Goal: Information Seeking & Learning: Learn about a topic

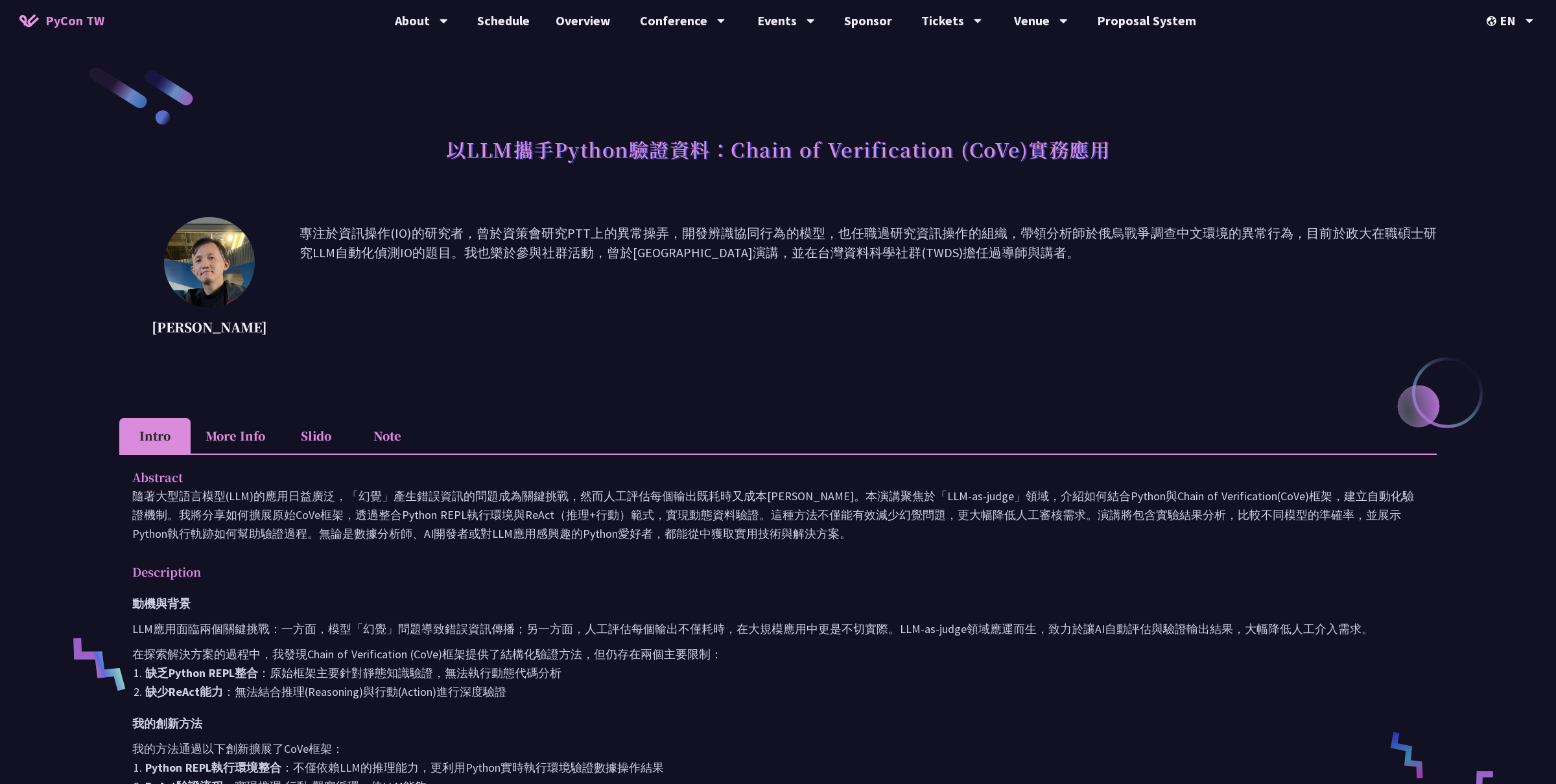
click at [666, 480] on p "Abstract" at bounding box center [764, 477] width 1265 height 19
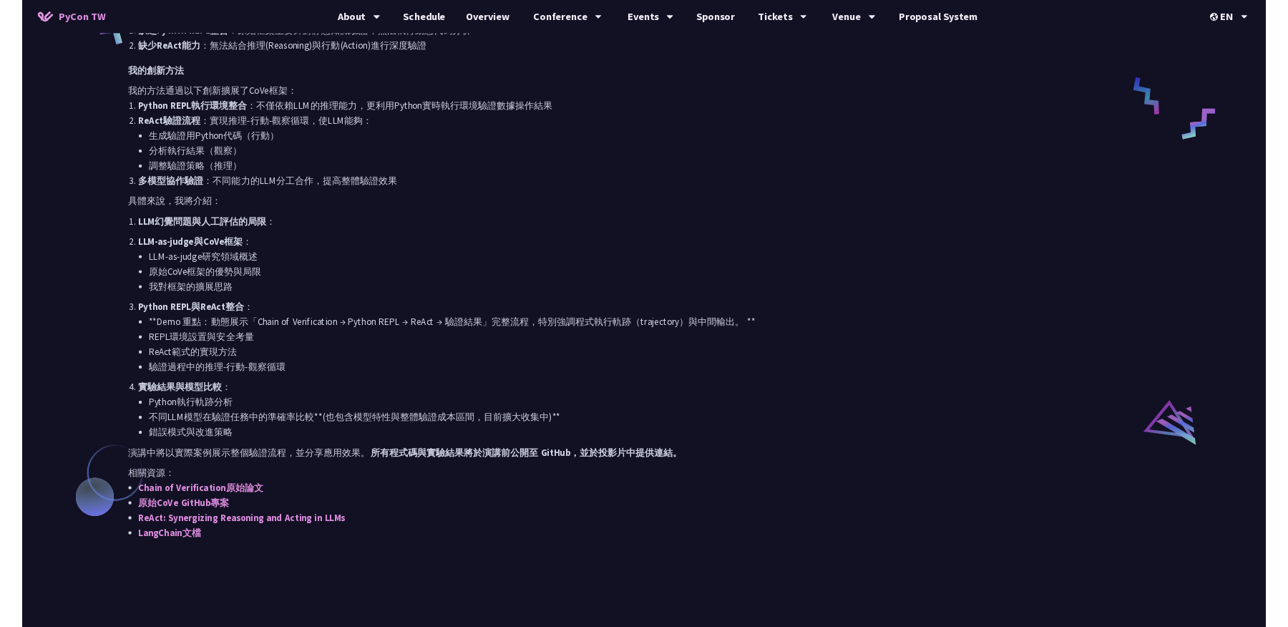
scroll to position [530, 0]
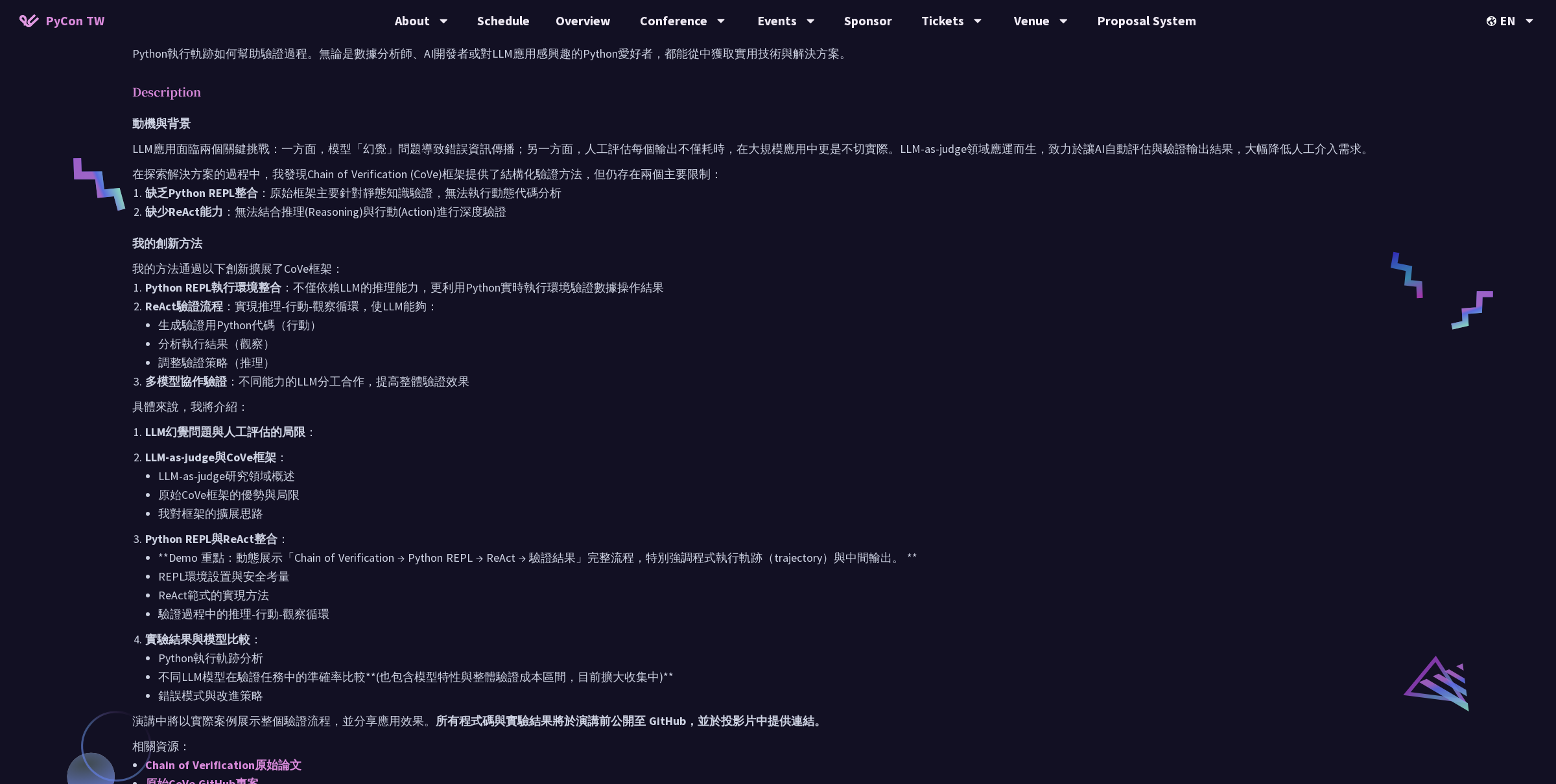
click at [253, 444] on ol "LLM幻覺問題與人工評估的局限 ： LLM-as-judge與CoVe框架 ： LLM-as-judge研究領域概述 原始CoVe框架的優勢與局限 我對框架的…" at bounding box center [778, 564] width 1292 height 282
drag, startPoint x: 149, startPoint y: 435, endPoint x: 298, endPoint y: 436, distance: 149.0
click at [298, 436] on strong "LLM幻覺問題與人工評估的局限" at bounding box center [225, 432] width 160 height 14
drag, startPoint x: 145, startPoint y: 429, endPoint x: 303, endPoint y: 434, distance: 158.1
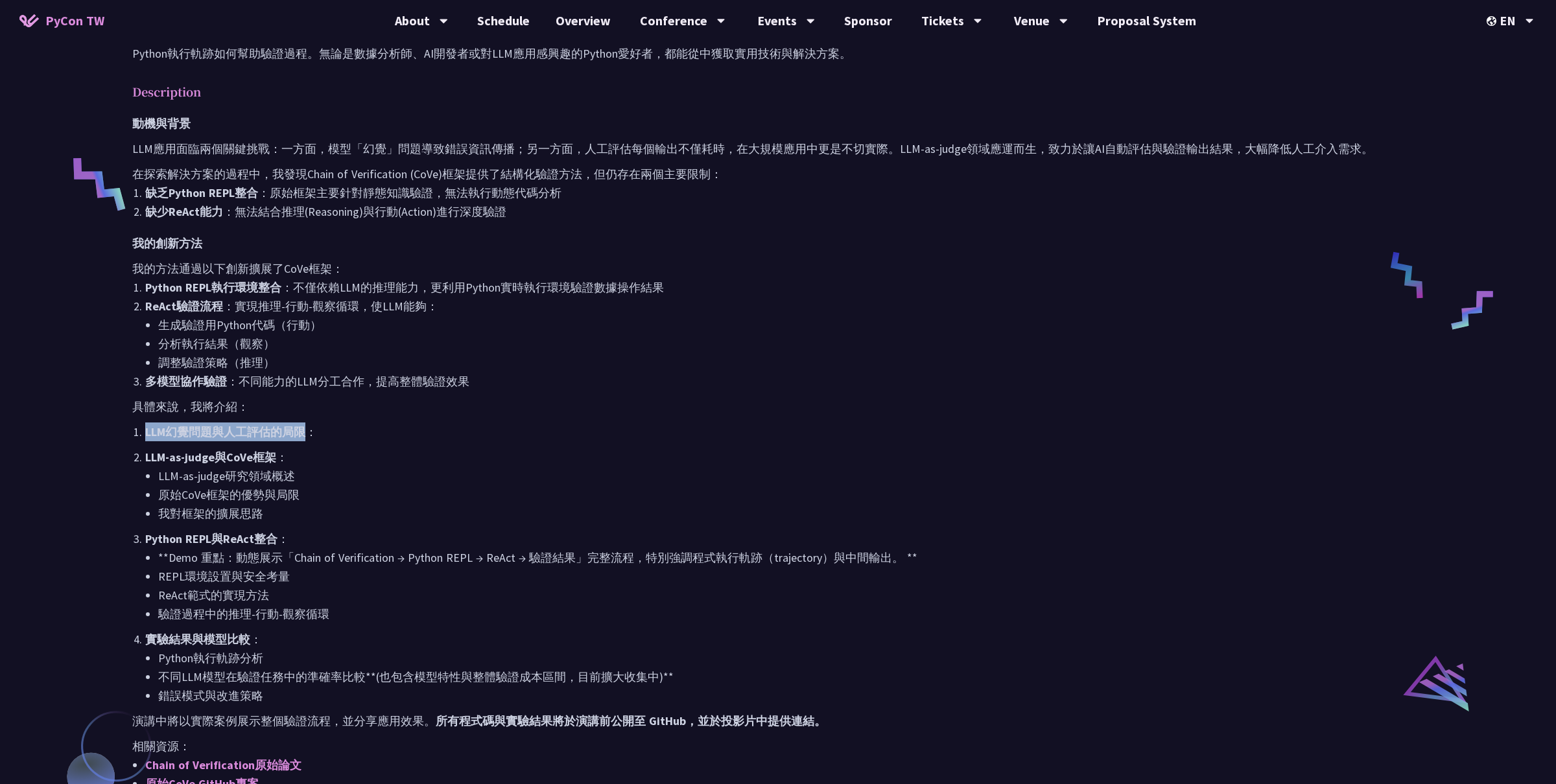
click at [303, 434] on strong "LLM幻覺問題與人工評估的局限" at bounding box center [225, 432] width 160 height 14
copy strong "LLM幻覺問題與人工評估的局限"
click at [147, 463] on strong "LLM-as-judge與CoVe框架" at bounding box center [210, 457] width 131 height 14
drag, startPoint x: 147, startPoint y: 461, endPoint x: 411, endPoint y: 460, distance: 264.0
click at [411, 460] on p "LLM-as-judge與CoVe框架 ：" at bounding box center [783, 457] width 1278 height 19
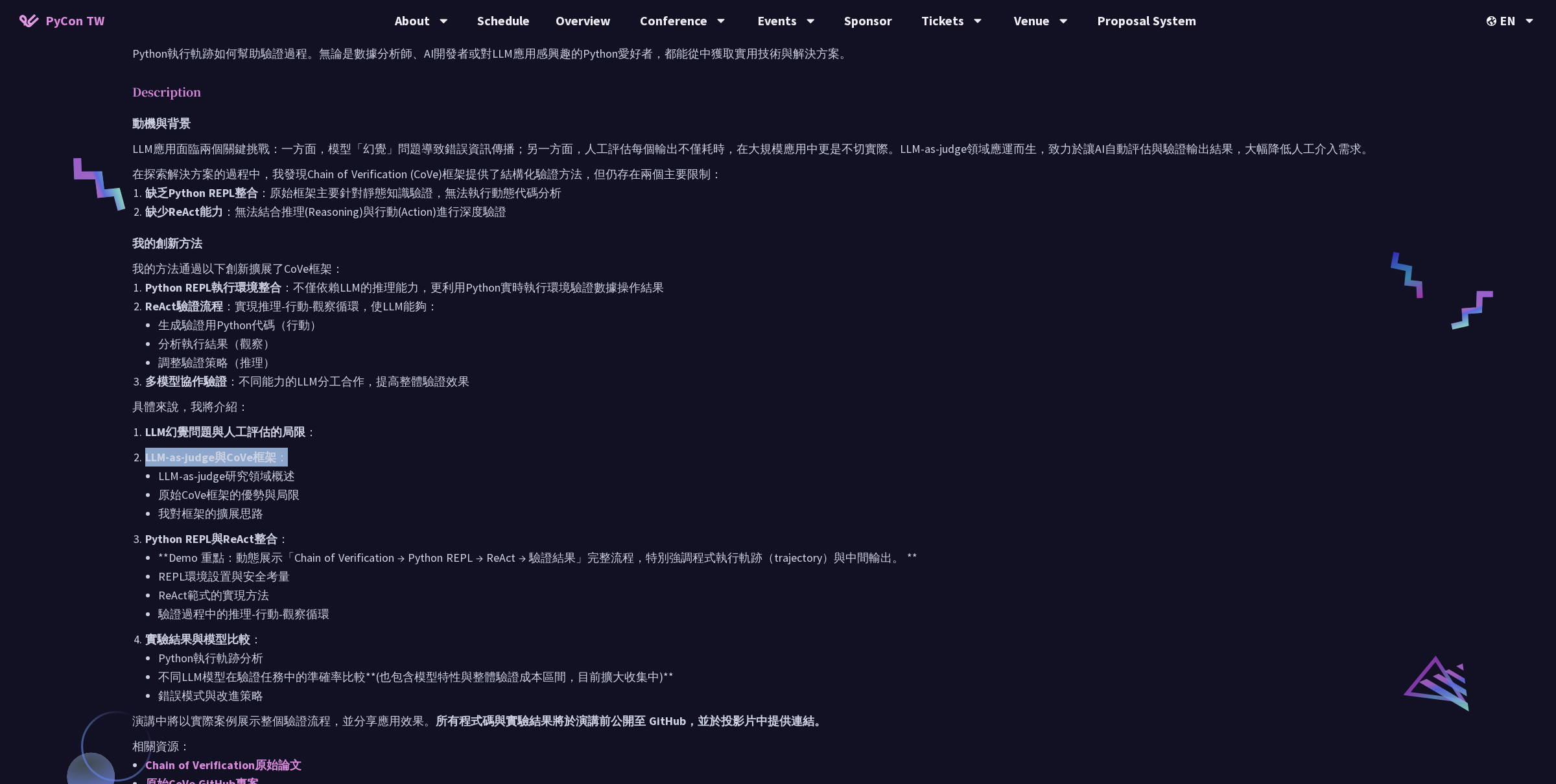
copy p "LLM-as-judge與CoVe框架 ："
drag, startPoint x: 145, startPoint y: 539, endPoint x: 389, endPoint y: 537, distance: 244.0
click at [389, 537] on p "Python REPL與ReAct整合 ：" at bounding box center [783, 539] width 1278 height 19
copy p "Python REPL與ReAct整合 ："
click at [159, 627] on ol "LLM幻覺問題與人工評估的局限 ： LLM-as-judge與CoVe框架 ： LLM-as-judge研究領域概述 原始CoVe框架的優勢與局限 我對框架的…" at bounding box center [778, 564] width 1292 height 282
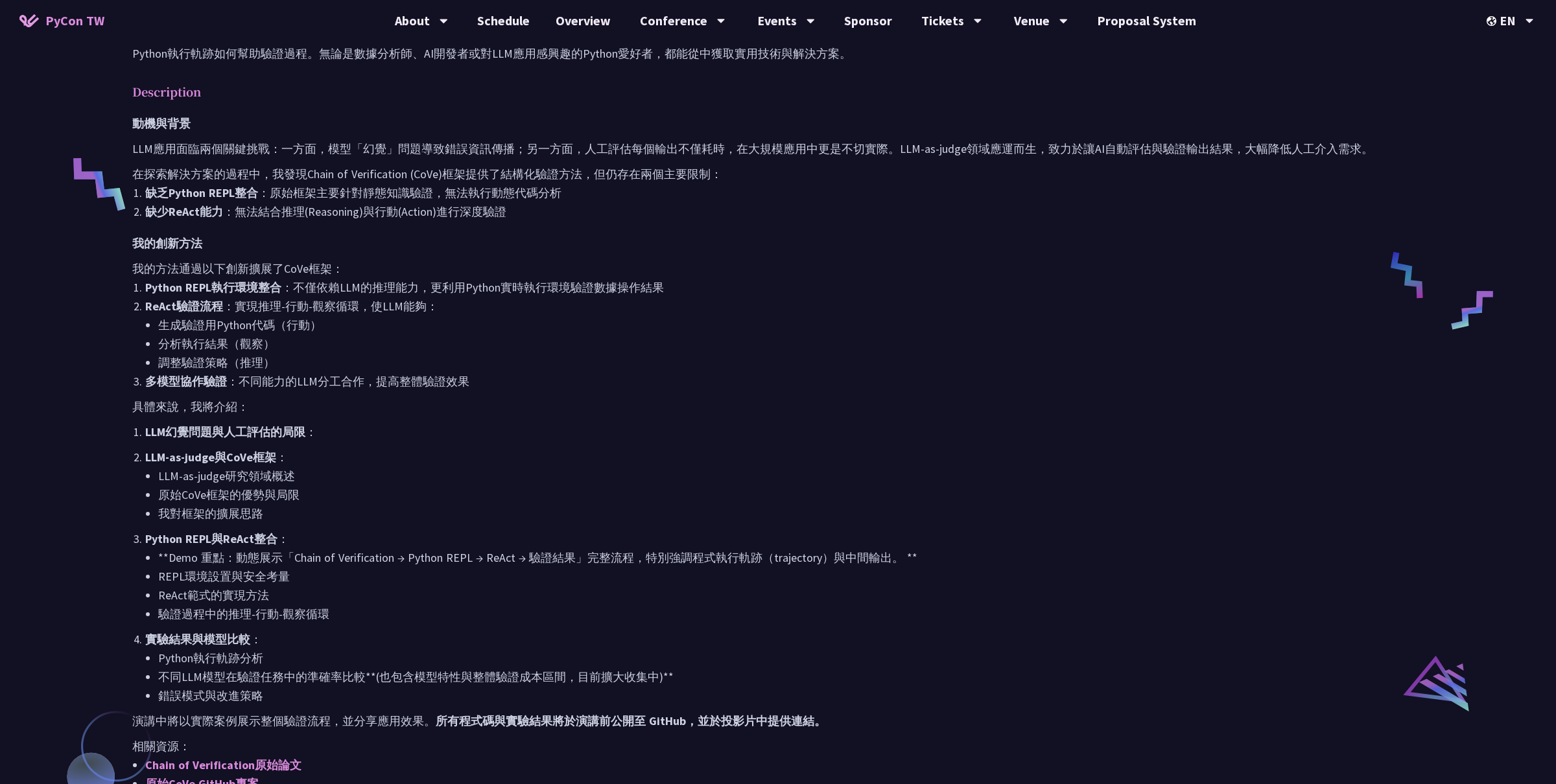
click at [145, 641] on li "實驗結果與模型比較 ： Python執行軌跡分析 不同LLM模型在驗證任務中的準確率比較**(也包含模型特性與整體驗證成本區間，目前擴大收集中)** 錯誤模式…" at bounding box center [783, 667] width 1278 height 75
drag, startPoint x: 140, startPoint y: 639, endPoint x: 404, endPoint y: 638, distance: 264.0
click at [404, 638] on li "實驗結果與模型比較 ： Python執行軌跡分析 不同LLM模型在驗證任務中的準確率比較**(也包含模型特性與整體驗證成本區間，目前擴大收集中)** 錯誤模式…" at bounding box center [783, 667] width 1278 height 75
copy p "實驗結果與模型比較 ："
